Goal: Transaction & Acquisition: Purchase product/service

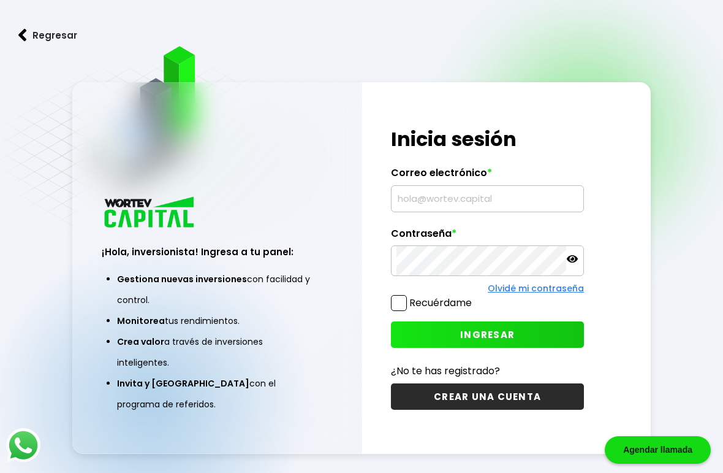
click at [475, 211] on input "text" at bounding box center [488, 199] width 182 height 26
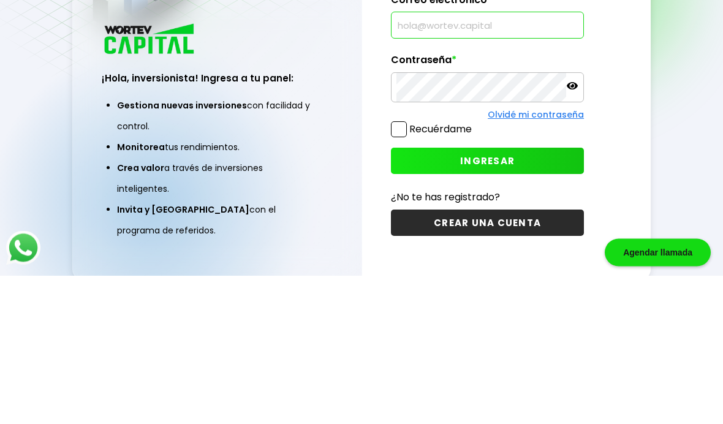
scroll to position [112, 0]
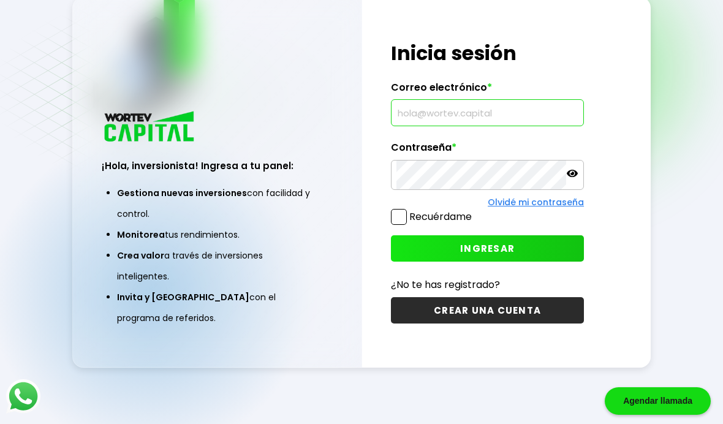
type input "[EMAIL_ADDRESS][DOMAIN_NAME]"
click at [481, 242] on span "INGRESAR" at bounding box center [487, 248] width 55 height 13
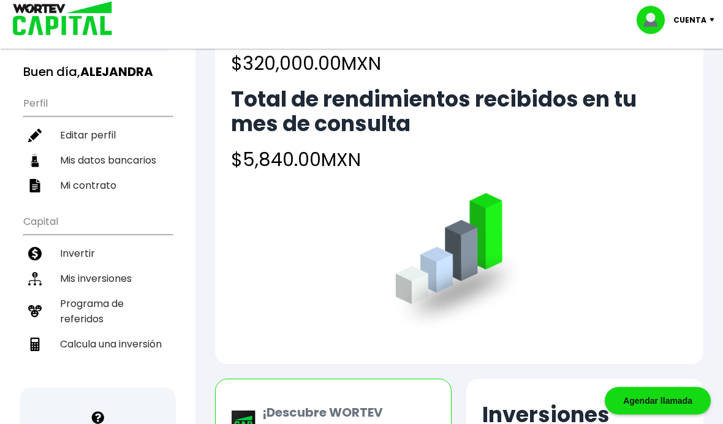
scroll to position [70, 0]
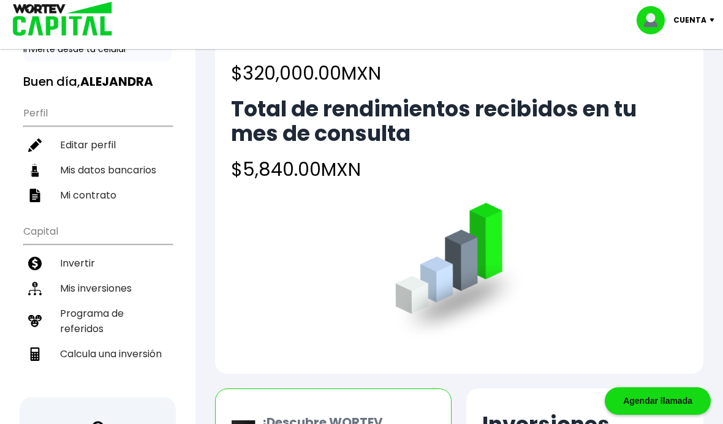
click at [75, 262] on li "Invertir" at bounding box center [97, 263] width 149 height 25
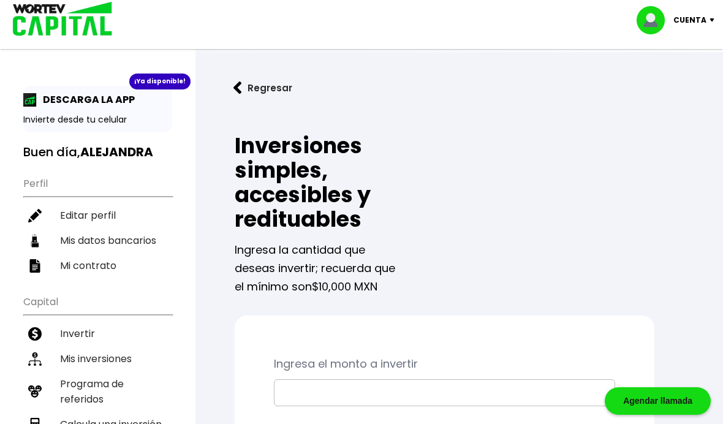
click at [366, 394] on input "text" at bounding box center [445, 393] width 330 height 26
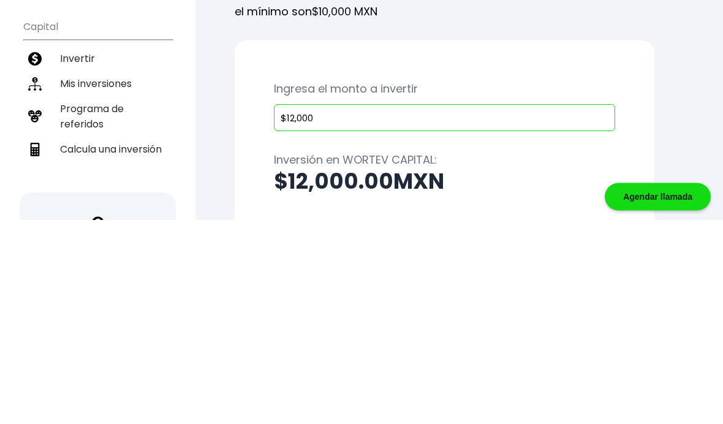
type input "$120,000"
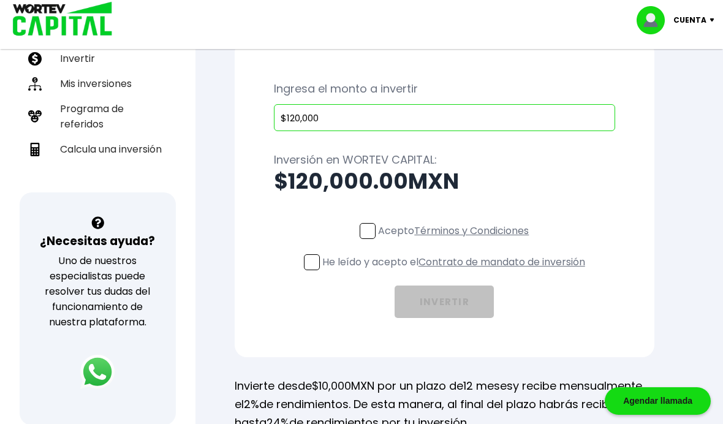
click at [362, 232] on span at bounding box center [368, 231] width 16 height 16
click at [456, 240] on input "Acepto Términos y Condiciones" at bounding box center [456, 240] width 0 height 0
click at [306, 270] on span at bounding box center [312, 262] width 16 height 16
click at [456, 272] on input "He leído y acepto el Contrato de mandato de inversión" at bounding box center [456, 272] width 0 height 0
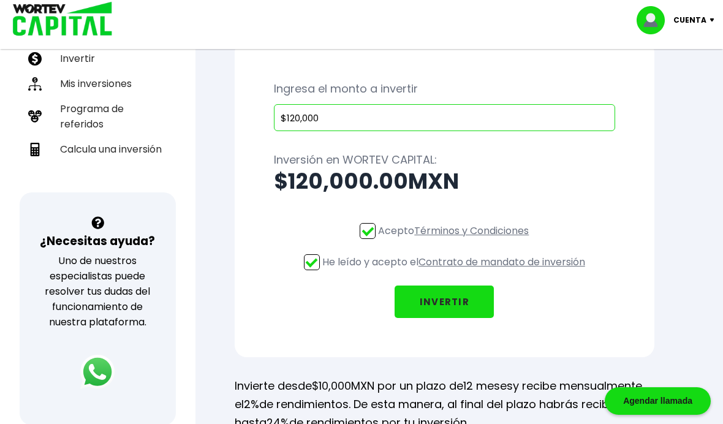
click at [449, 300] on button "INVERTIR" at bounding box center [444, 302] width 99 height 32
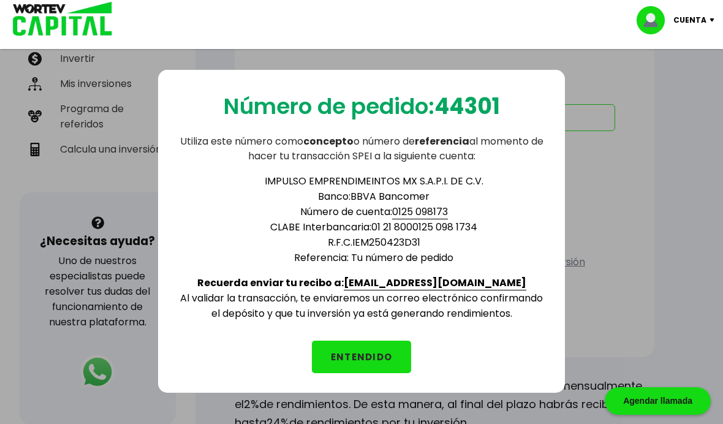
click at [370, 357] on button "ENTENDIDO" at bounding box center [361, 357] width 99 height 32
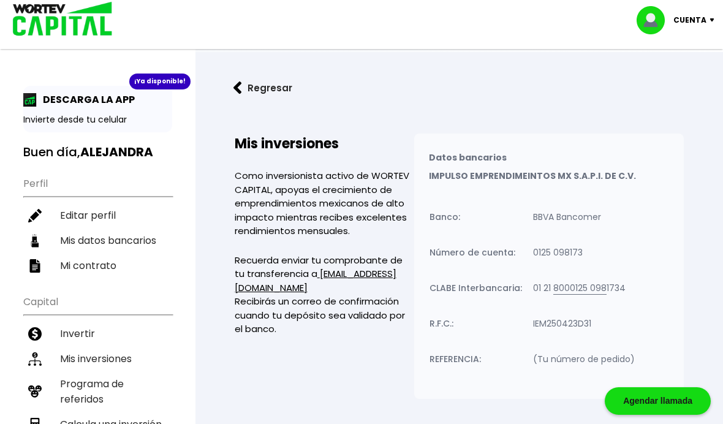
click at [242, 83] on img at bounding box center [238, 88] width 9 height 13
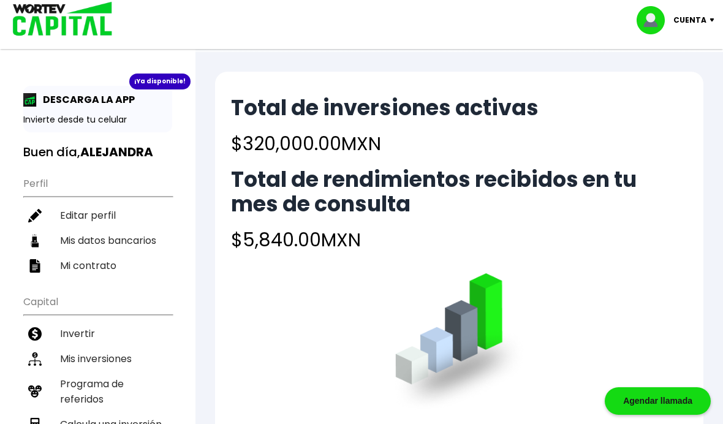
click at [693, 22] on p "Cuenta" at bounding box center [690, 20] width 33 height 18
click at [672, 82] on li "Cerrar sesión" at bounding box center [677, 81] width 98 height 25
